Goal: Communication & Community: Answer question/provide support

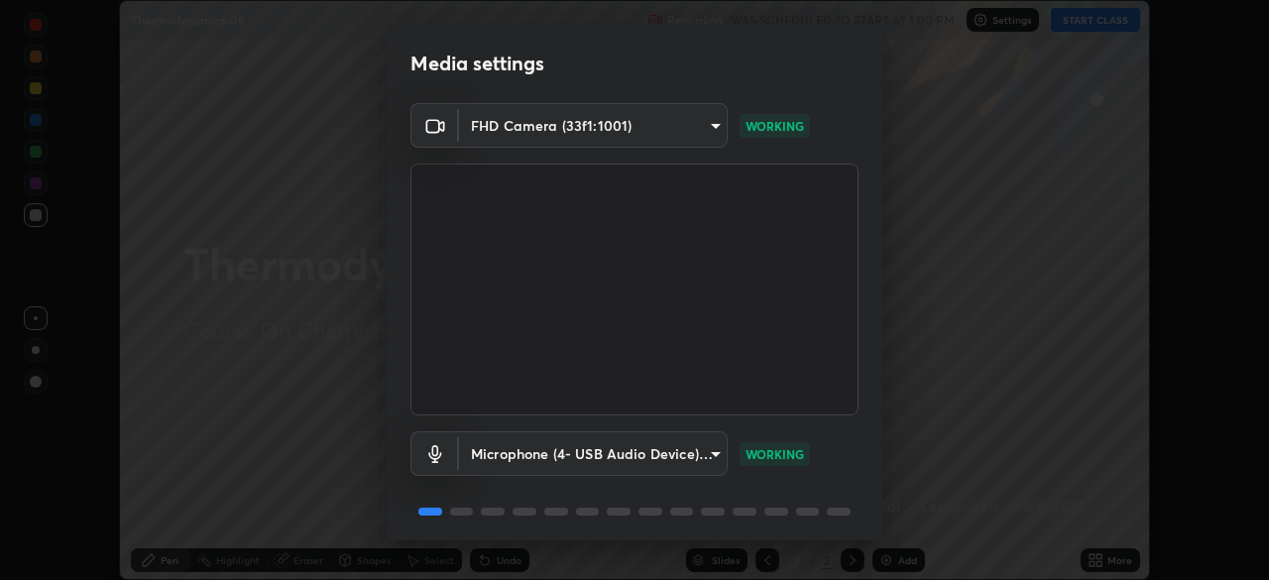
scroll to position [70, 0]
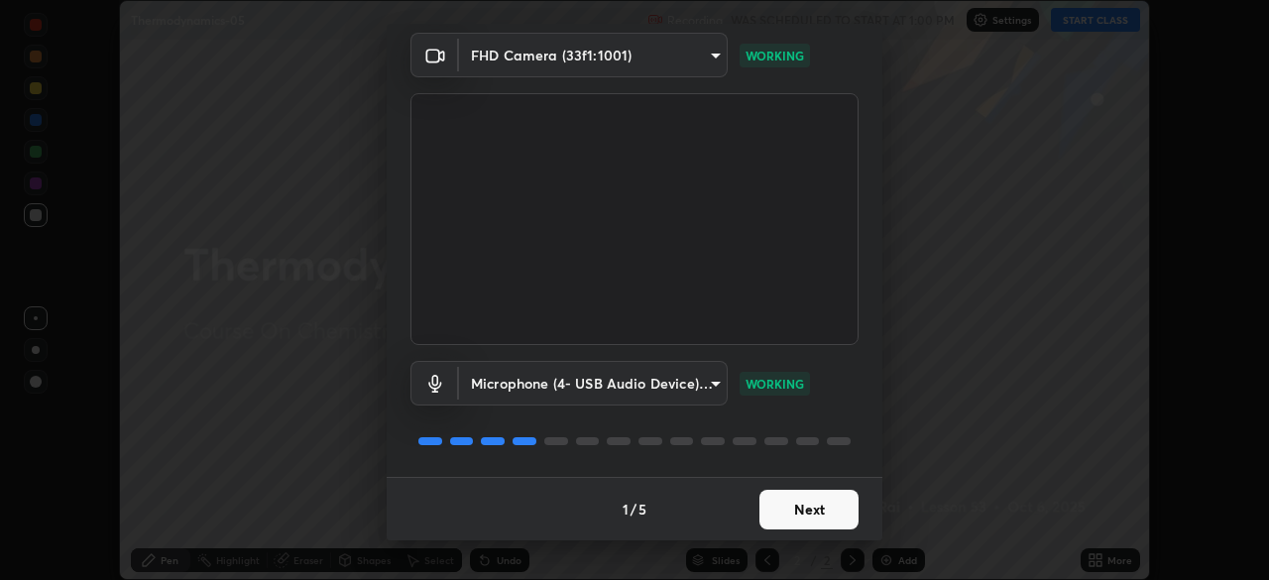
click at [786, 515] on button "Next" at bounding box center [809, 510] width 99 height 40
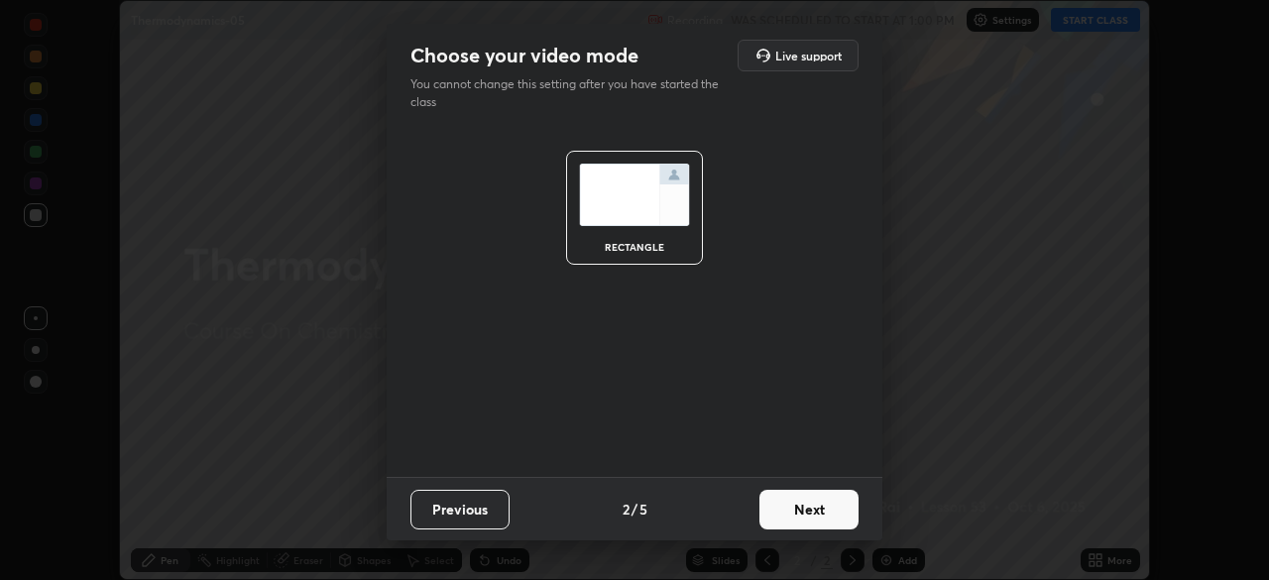
scroll to position [0, 0]
click at [789, 510] on button "Next" at bounding box center [809, 510] width 99 height 40
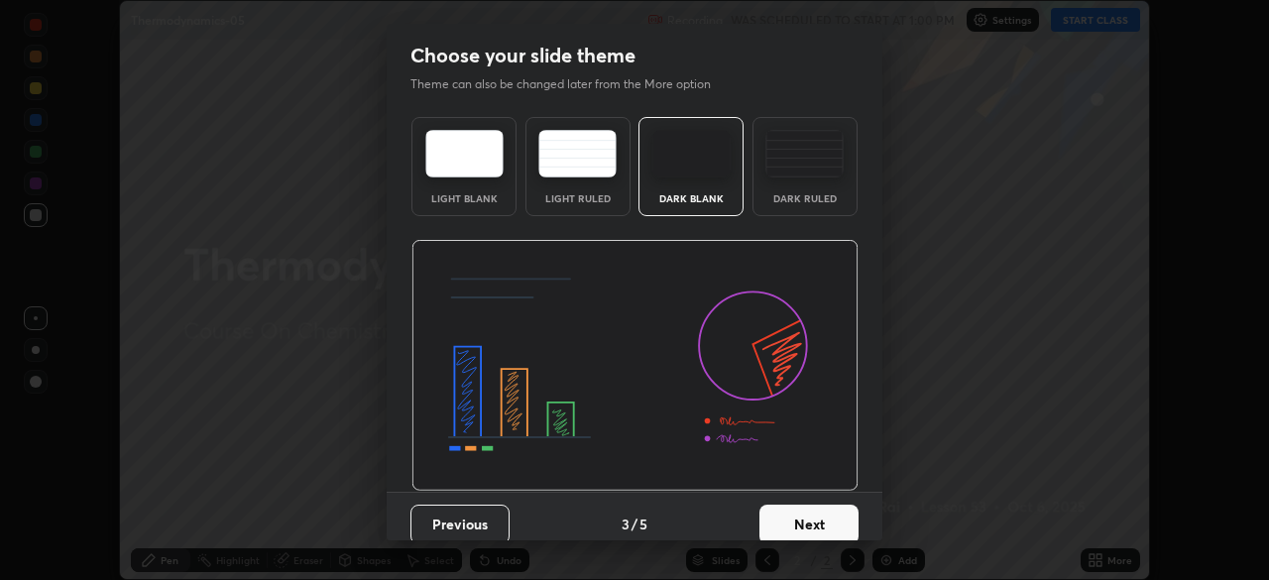
click at [789, 510] on button "Next" at bounding box center [809, 525] width 99 height 40
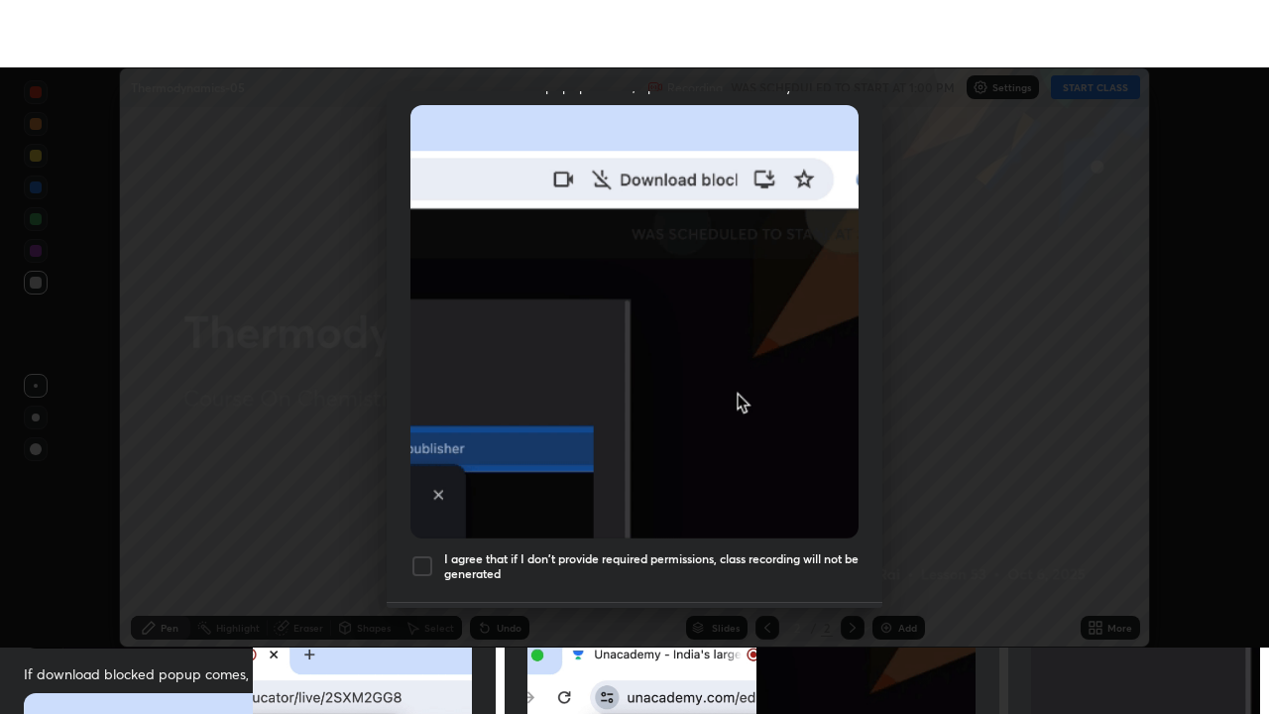
scroll to position [475, 0]
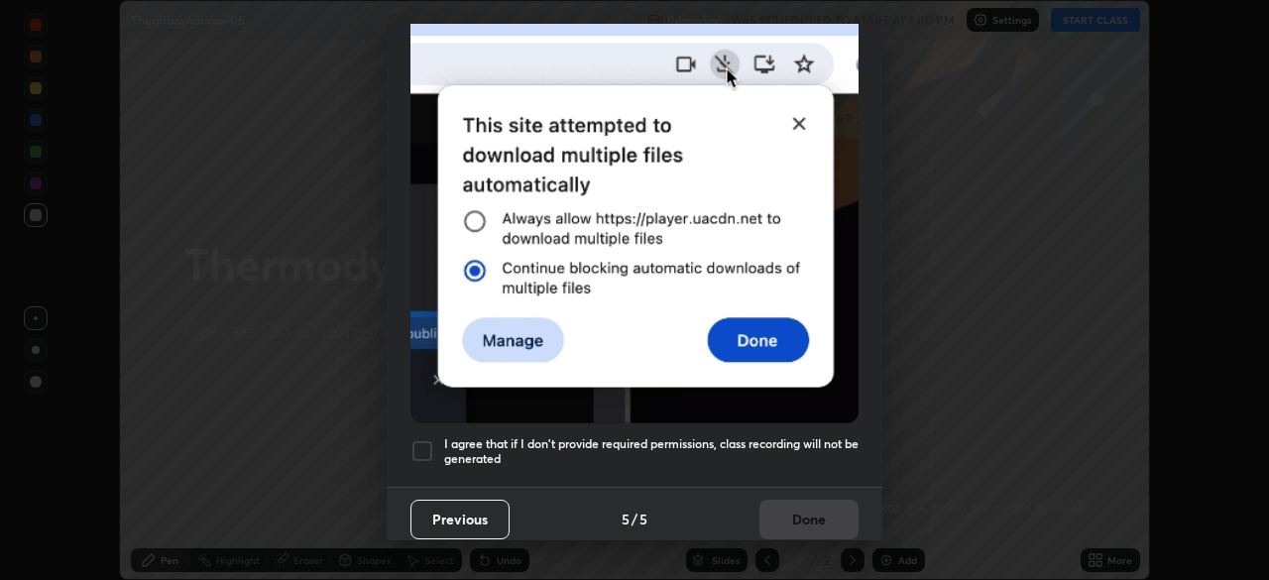
click at [420, 439] on div at bounding box center [423, 451] width 24 height 24
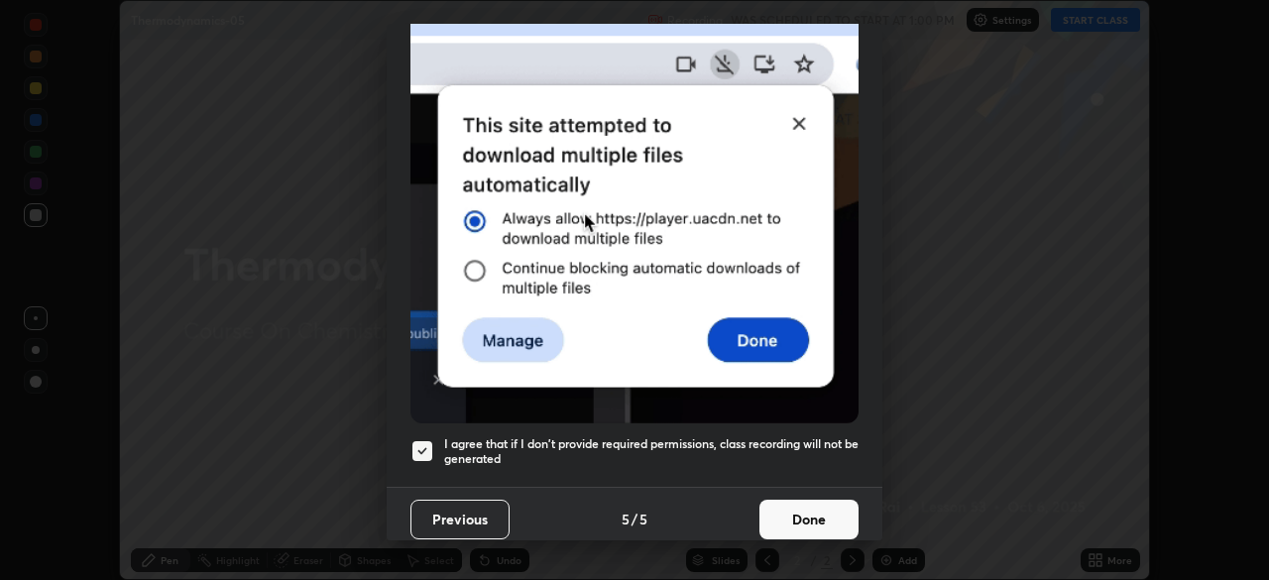
click at [810, 513] on button "Done" at bounding box center [809, 520] width 99 height 40
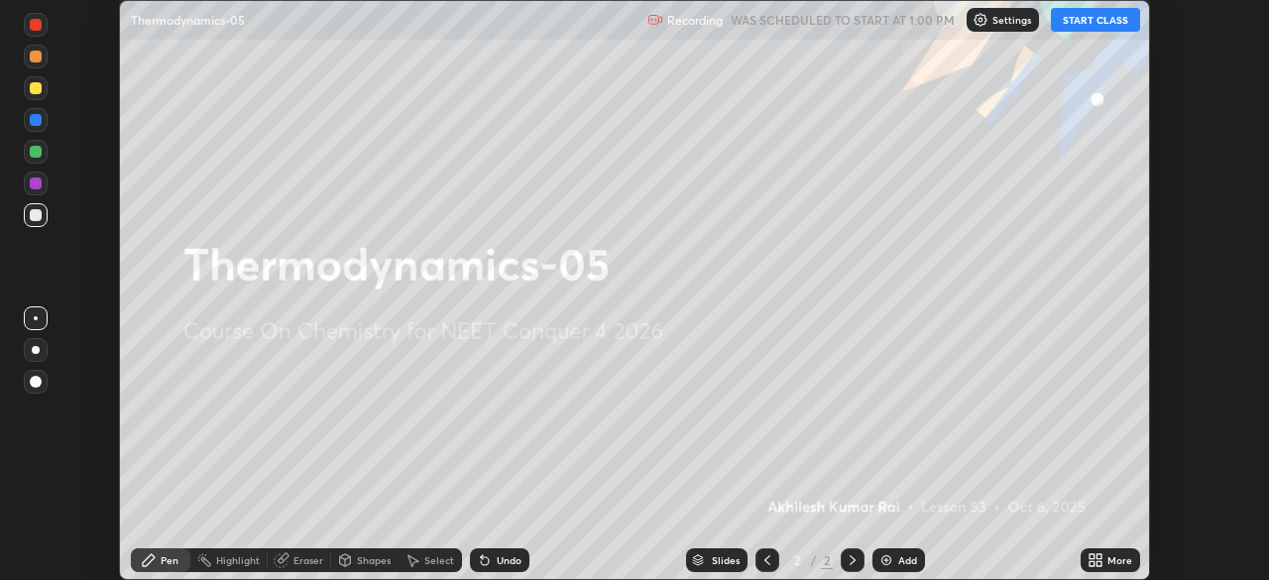
click at [1077, 24] on button "START CLASS" at bounding box center [1095, 20] width 89 height 24
click at [1099, 556] on icon at bounding box center [1099, 556] width 5 height 5
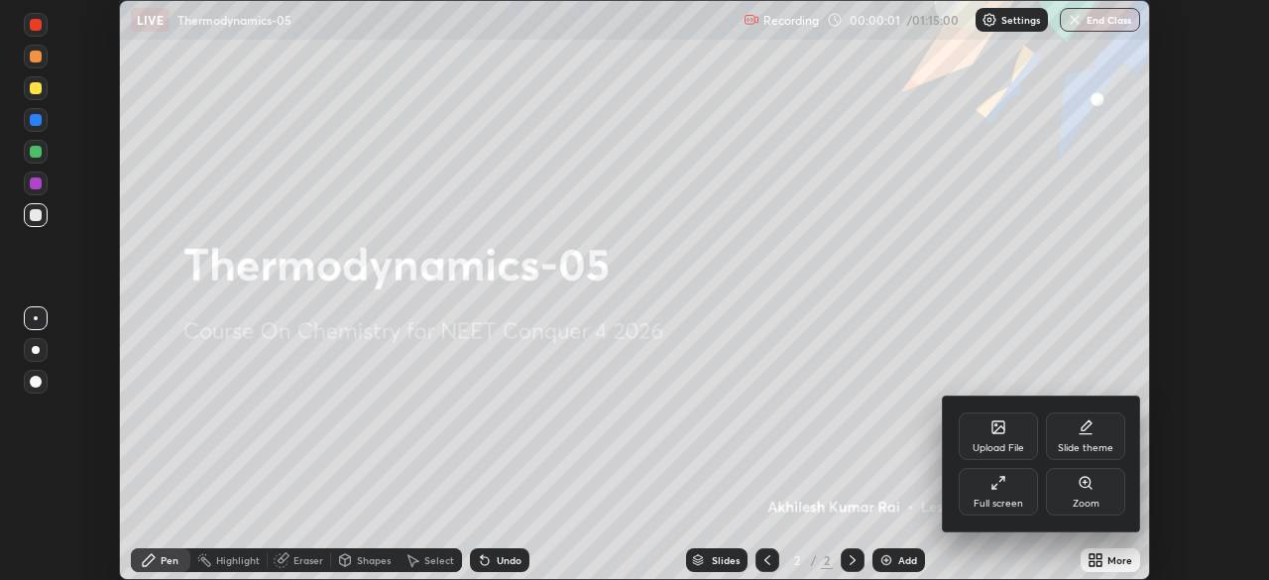
click at [1008, 503] on div "Full screen" at bounding box center [999, 504] width 50 height 10
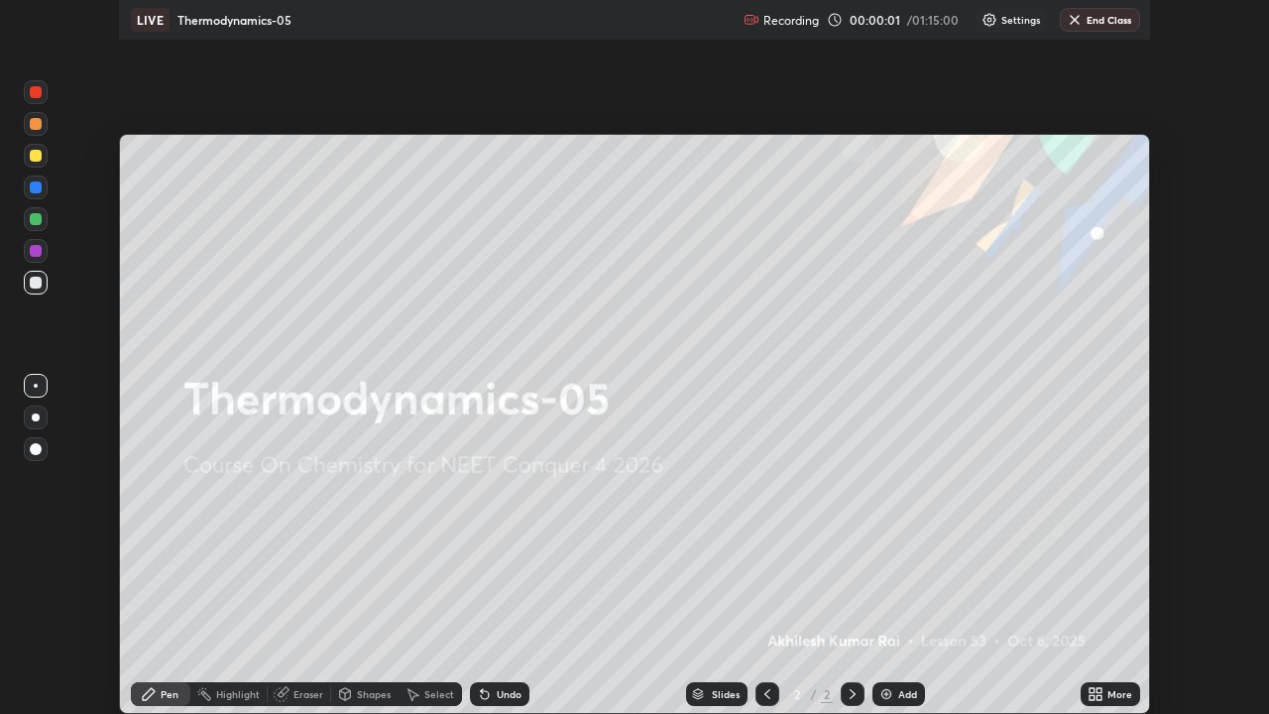
scroll to position [714, 1269]
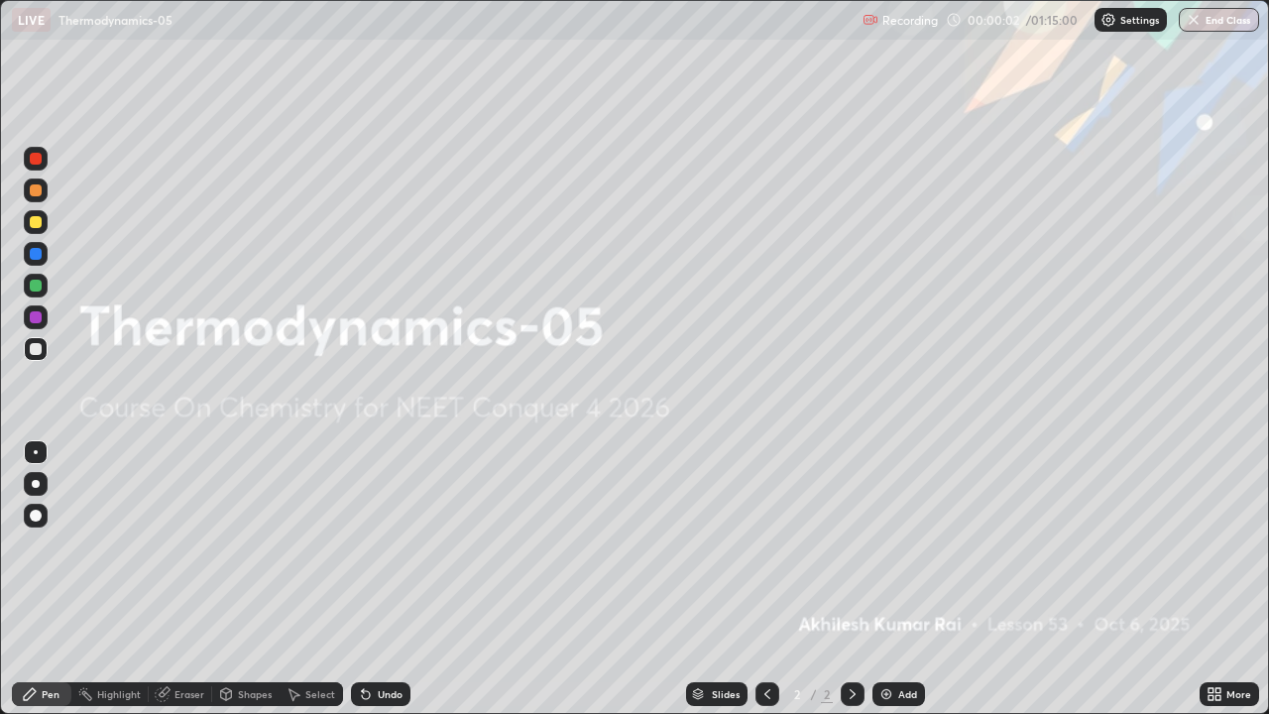
click at [901, 579] on div "Add" at bounding box center [899, 694] width 53 height 24
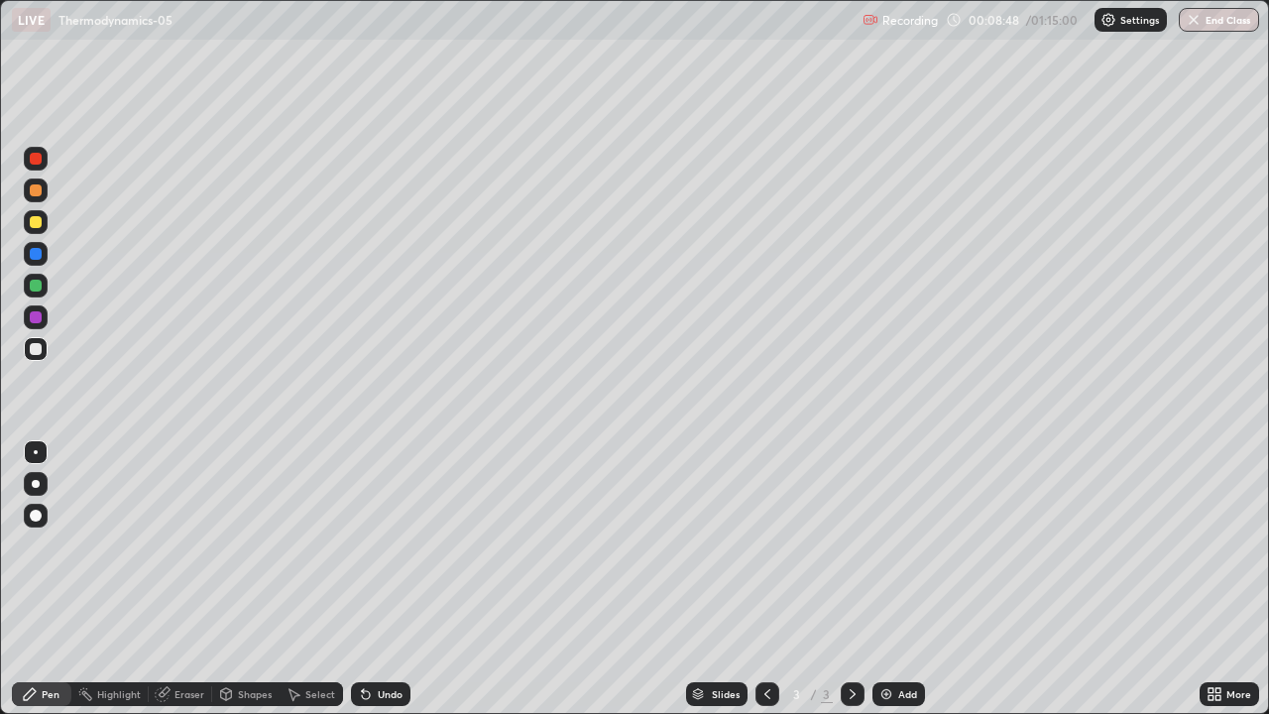
click at [33, 227] on div at bounding box center [36, 222] width 12 height 12
click at [891, 579] on img at bounding box center [887, 694] width 16 height 16
click at [30, 351] on div at bounding box center [36, 349] width 12 height 12
click at [886, 579] on img at bounding box center [887, 694] width 16 height 16
click at [899, 579] on div "Add" at bounding box center [907, 694] width 19 height 10
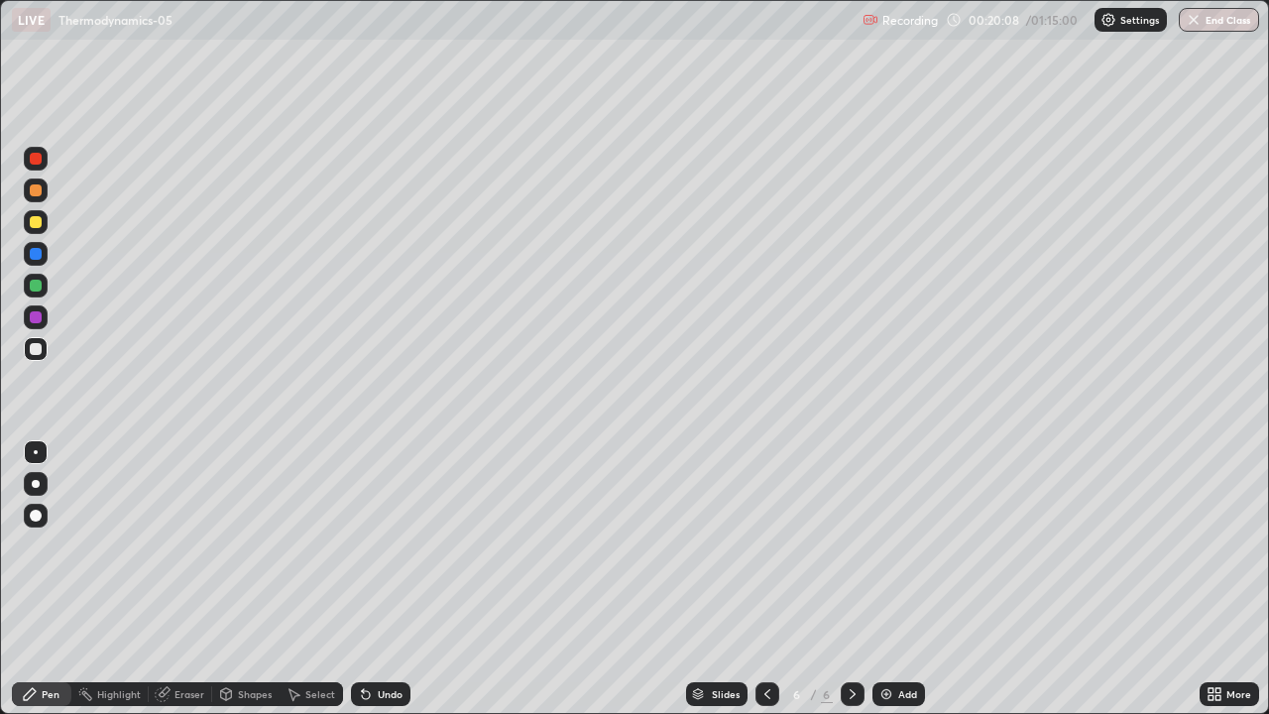
click at [36, 223] on div at bounding box center [36, 222] width 12 height 12
click at [734, 579] on div "Slides" at bounding box center [716, 694] width 61 height 24
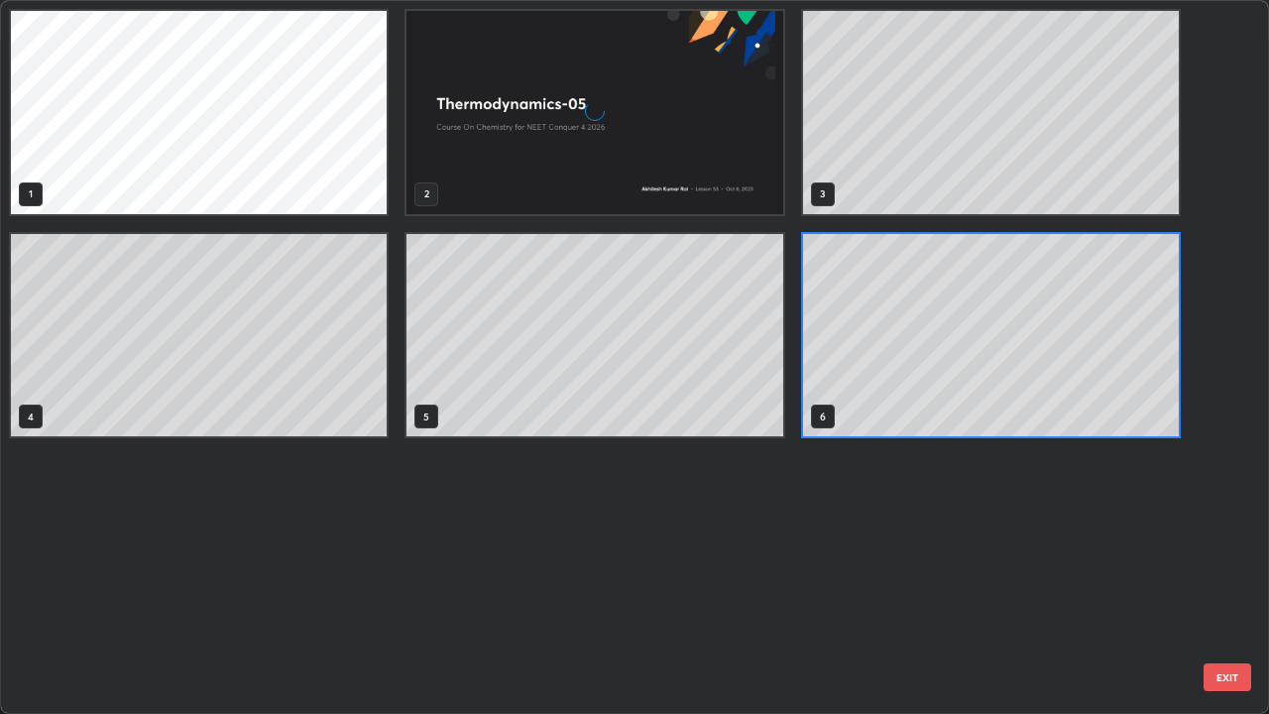
click at [742, 579] on div "1 2 3 4 5 6" at bounding box center [617, 357] width 1233 height 712
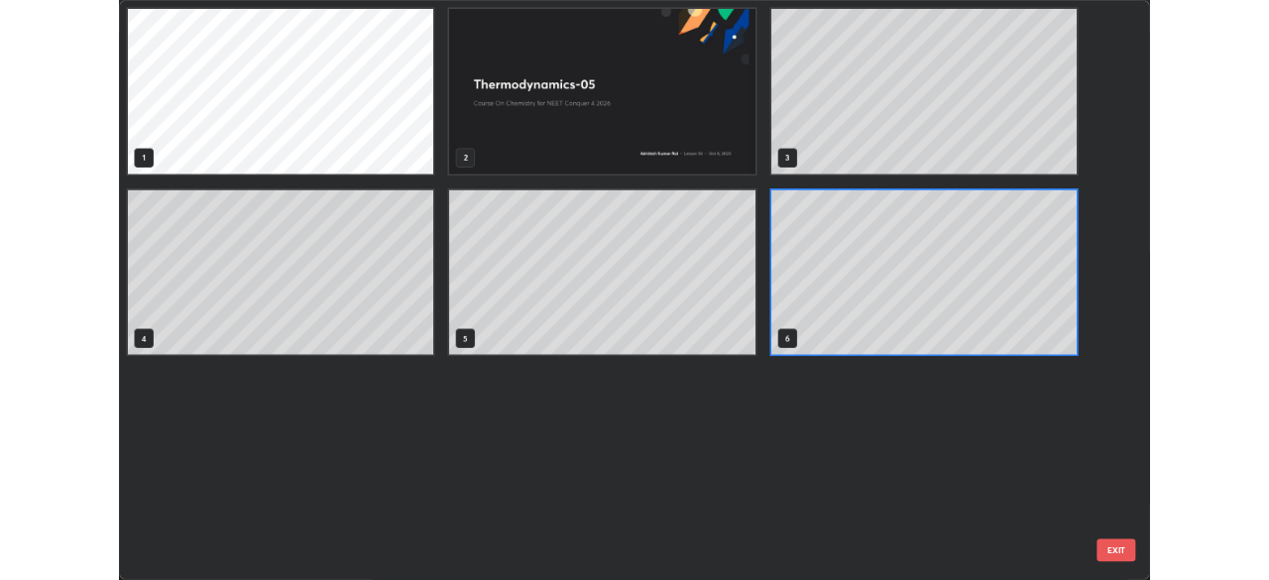
scroll to position [706, 1257]
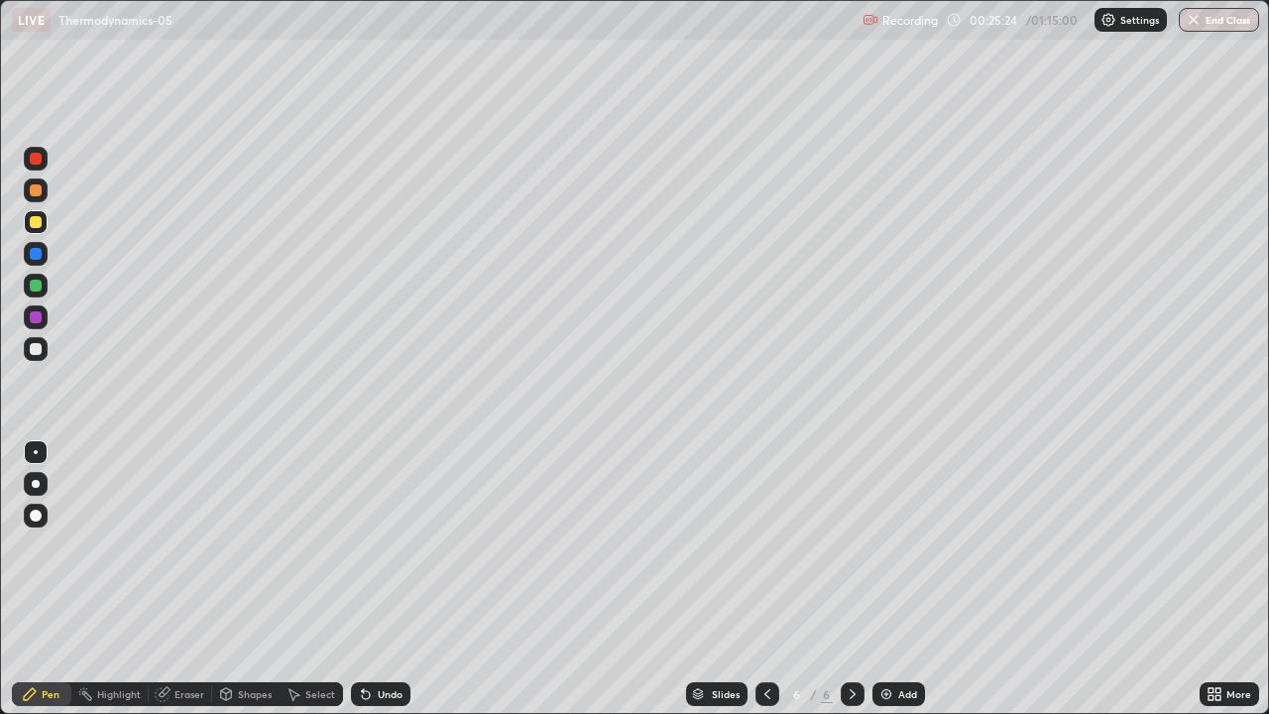
click at [896, 579] on div "Add" at bounding box center [899, 694] width 53 height 24
click at [760, 579] on icon at bounding box center [768, 694] width 16 height 16
click at [851, 579] on icon at bounding box center [853, 694] width 16 height 16
click at [894, 579] on div "Add" at bounding box center [899, 694] width 53 height 24
click at [33, 352] on div at bounding box center [36, 349] width 12 height 12
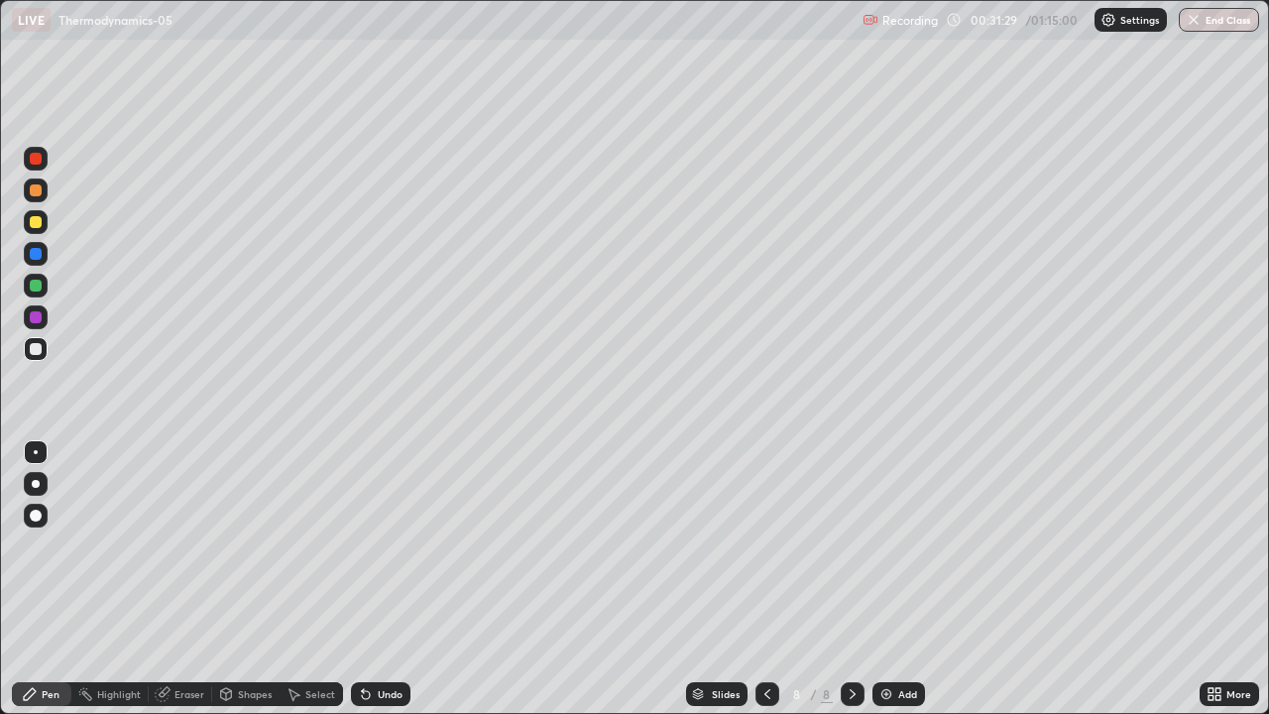
click at [41, 230] on div at bounding box center [36, 222] width 24 height 24
click at [184, 579] on div "Eraser" at bounding box center [190, 694] width 30 height 10
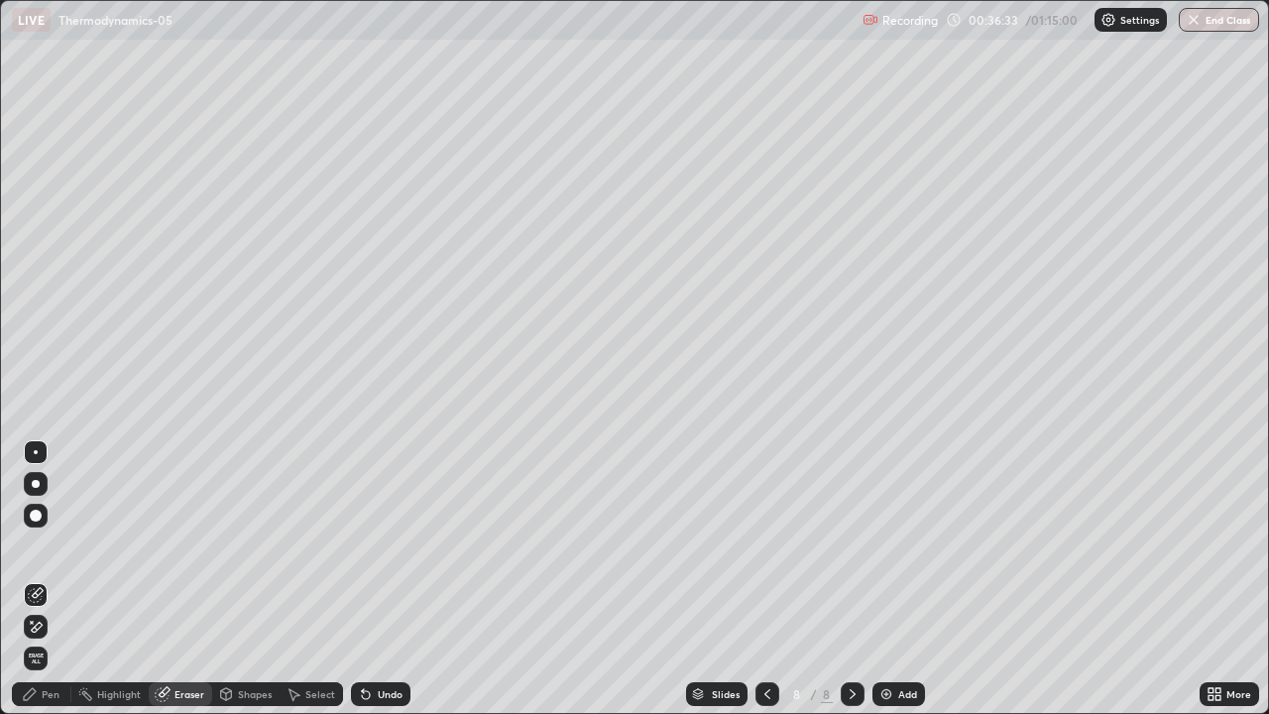
click at [51, 579] on div "Pen" at bounding box center [51, 694] width 18 height 10
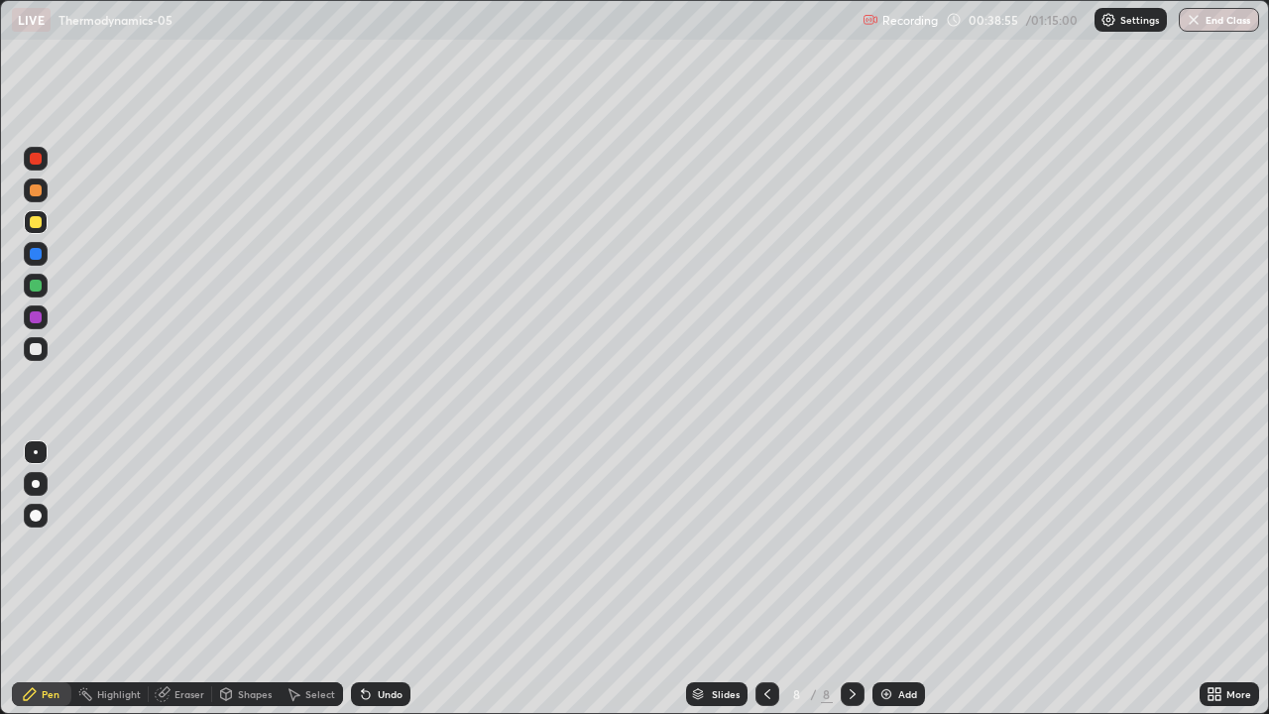
click at [167, 579] on icon at bounding box center [164, 692] width 11 height 10
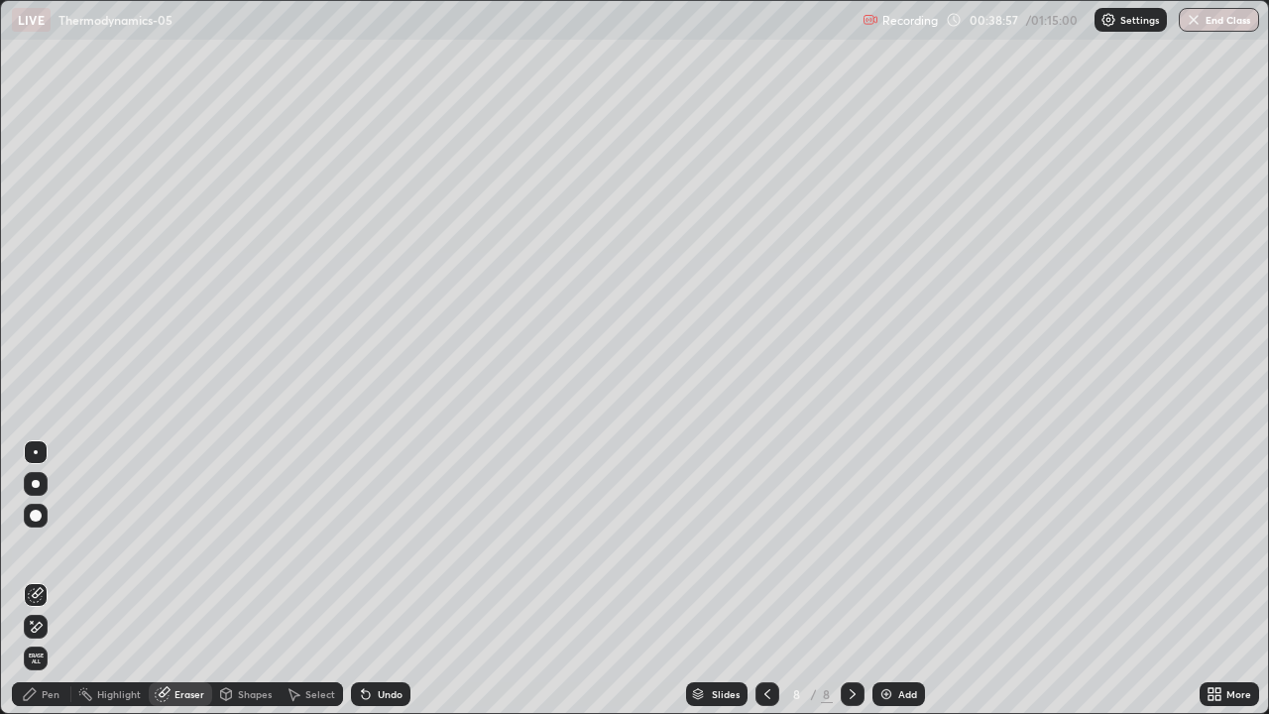
click at [33, 579] on icon at bounding box center [30, 694] width 12 height 12
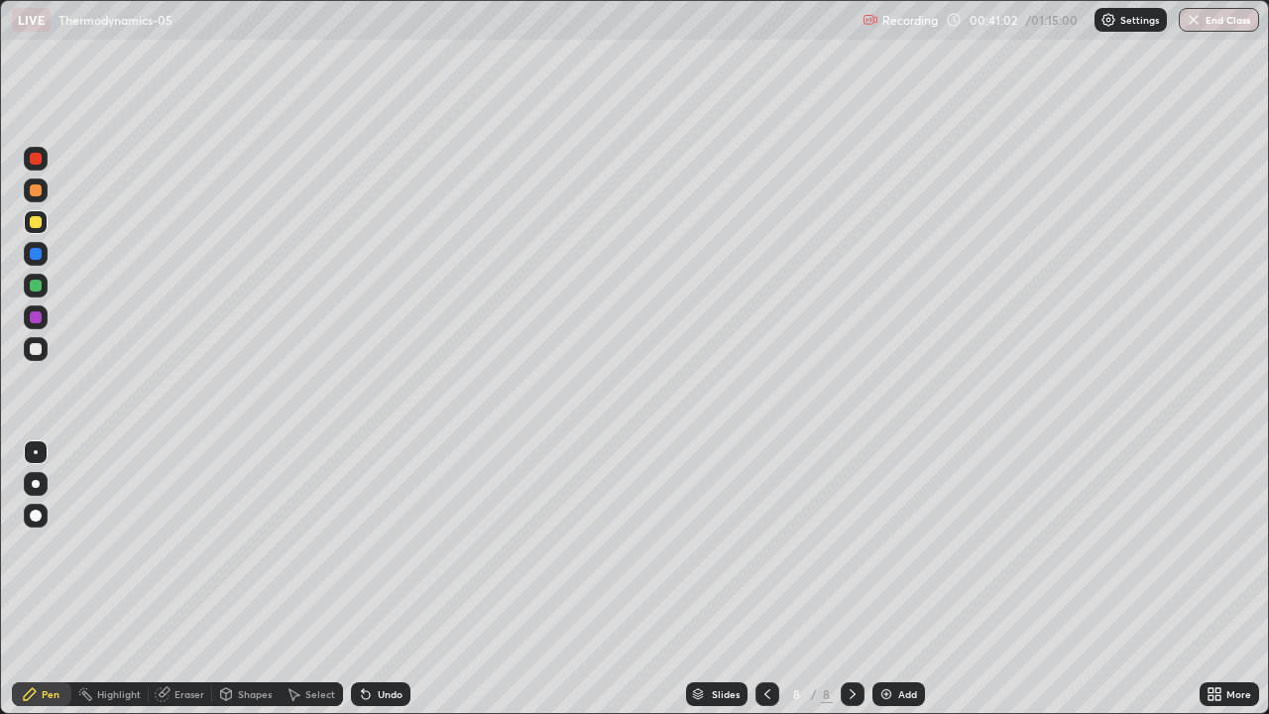
click at [33, 353] on div at bounding box center [36, 349] width 12 height 12
click at [902, 579] on div "Add" at bounding box center [899, 694] width 53 height 24
click at [191, 579] on div "Eraser" at bounding box center [190, 694] width 30 height 10
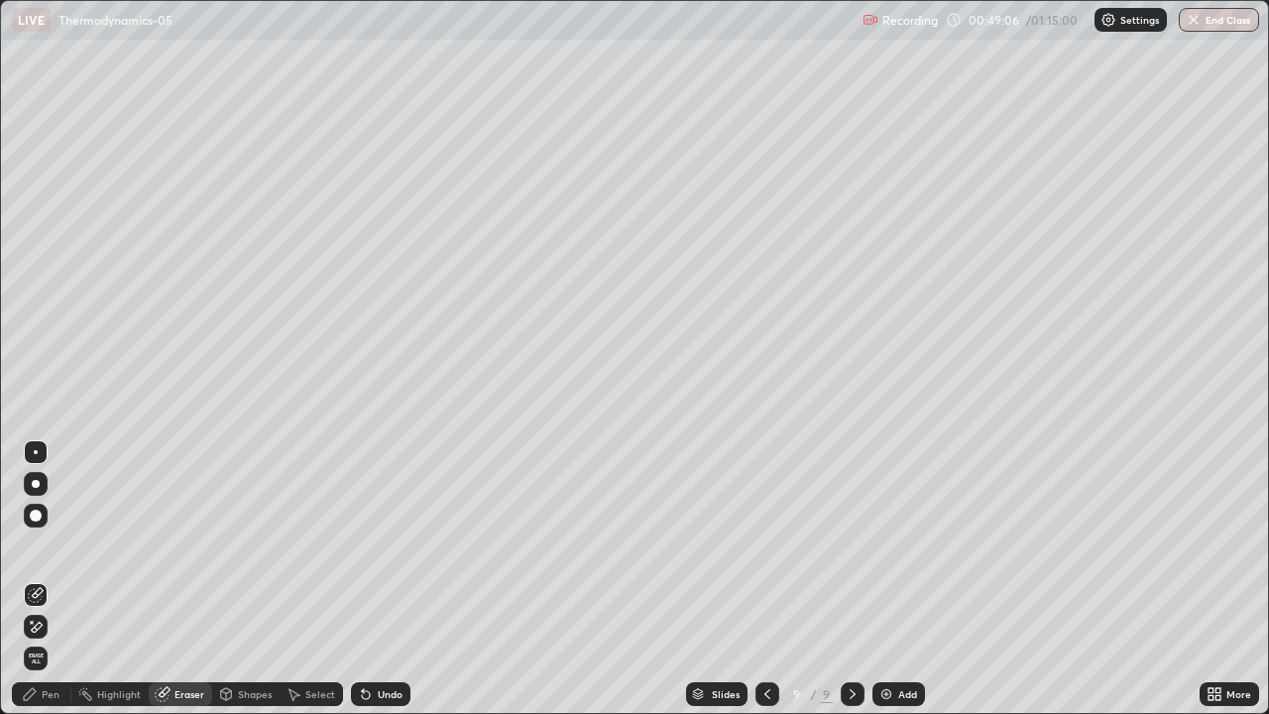
click at [51, 579] on div "Pen" at bounding box center [51, 694] width 18 height 10
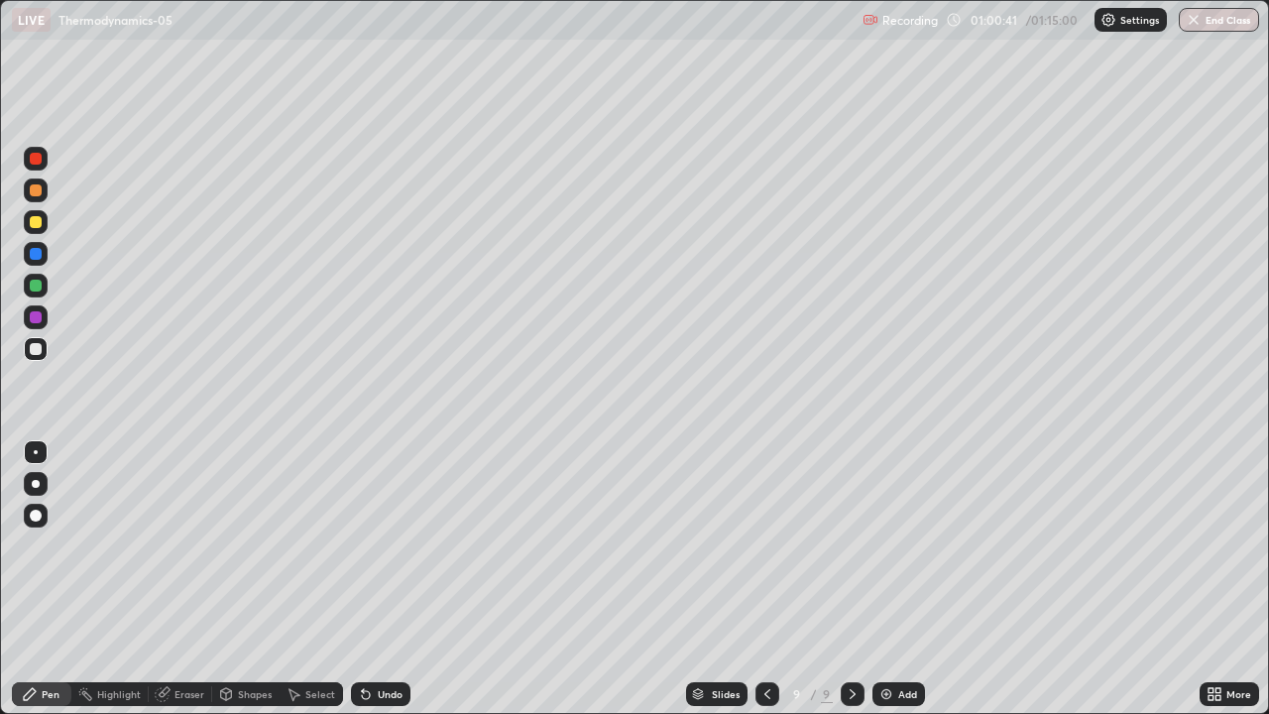
click at [904, 579] on div "Add" at bounding box center [907, 694] width 19 height 10
click at [34, 350] on div at bounding box center [36, 349] width 12 height 12
click at [35, 223] on div at bounding box center [36, 222] width 12 height 12
click at [765, 579] on icon at bounding box center [767, 694] width 16 height 16
click at [849, 579] on icon at bounding box center [853, 694] width 16 height 16
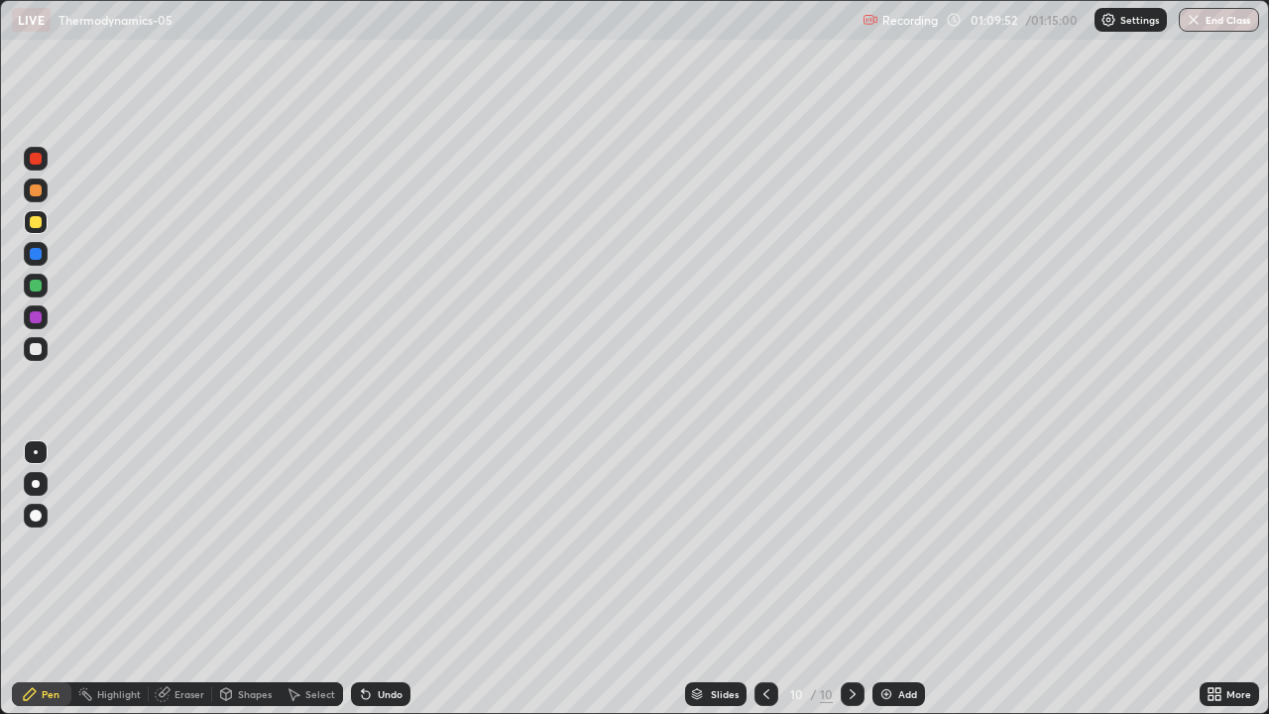
click at [1228, 20] on button "End Class" at bounding box center [1219, 20] width 80 height 24
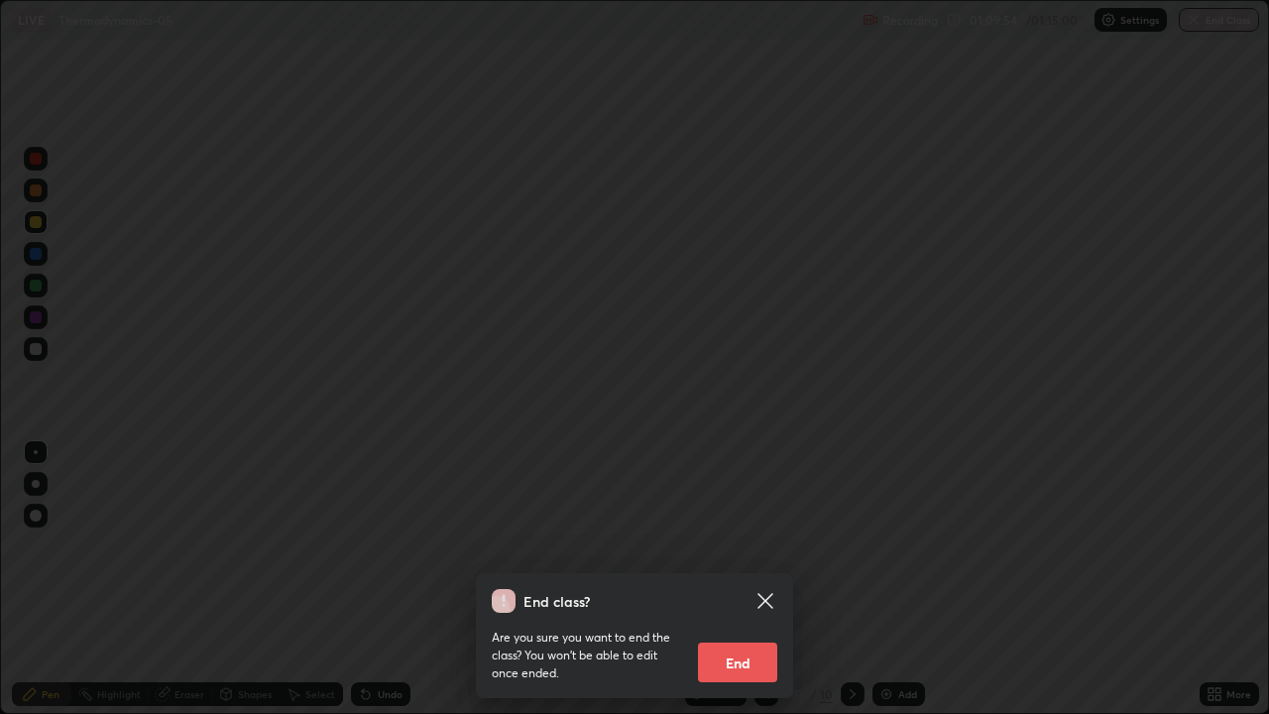
click at [758, 579] on button "End" at bounding box center [737, 663] width 79 height 40
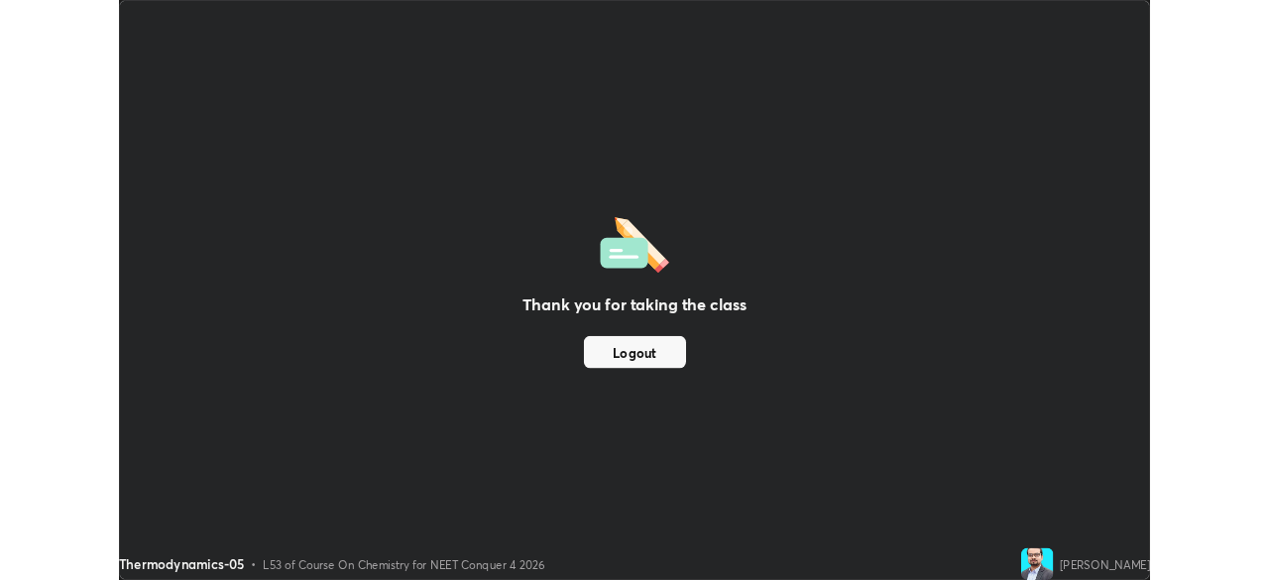
scroll to position [98590, 97901]
